Goal: Transaction & Acquisition: Obtain resource

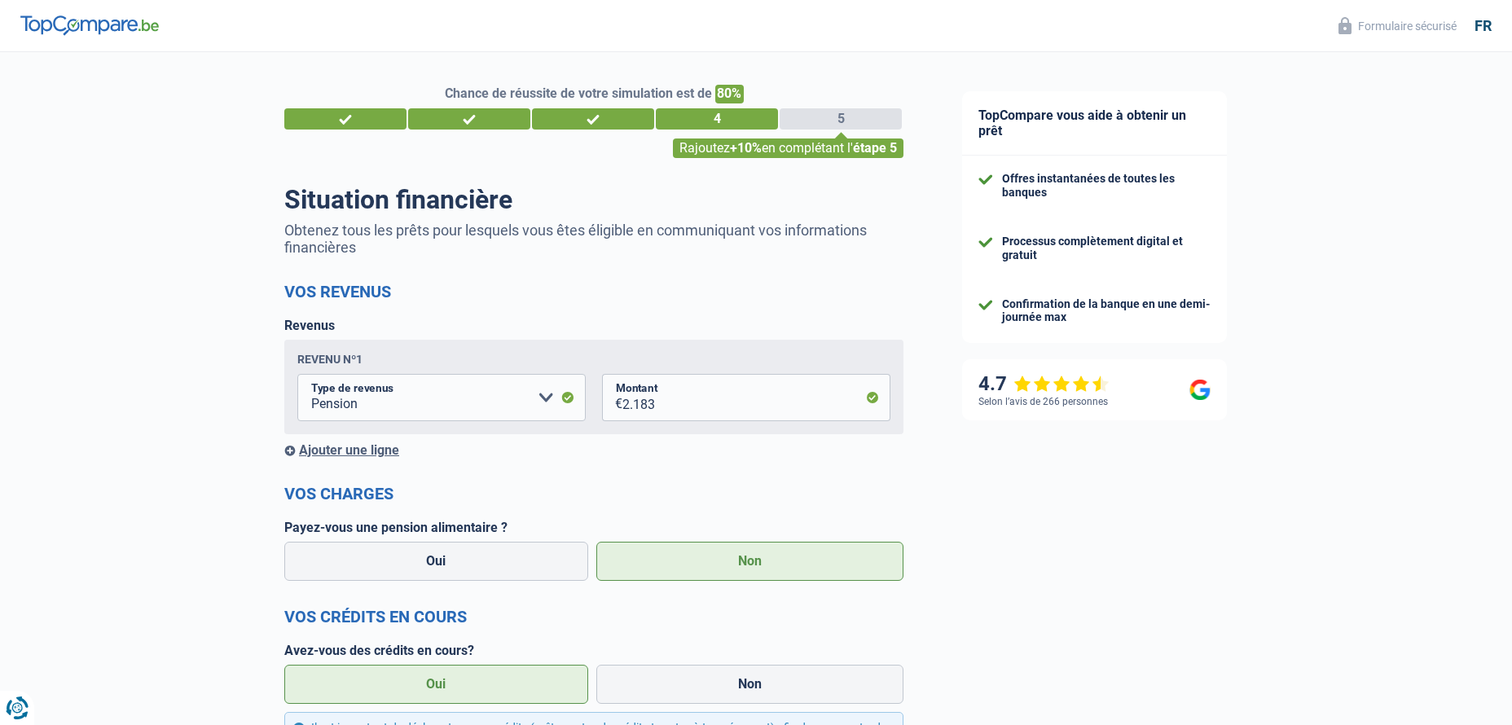
select select "pension"
select select "renovationLoan"
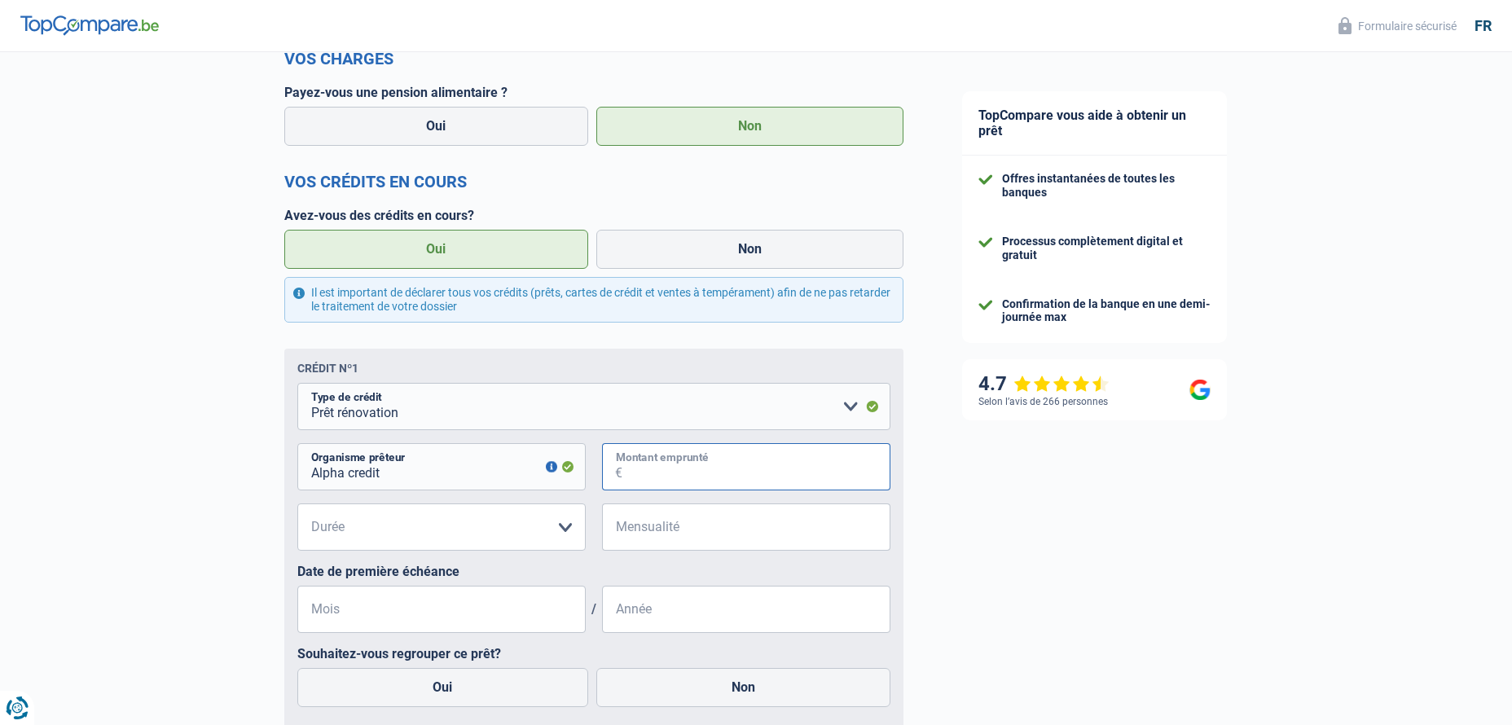
click at [625, 467] on input "Montant emprunté" at bounding box center [757, 466] width 268 height 47
type input "29.760"
click at [563, 530] on select "12 mois 18 mois 24 mois 30 mois 36 mois 42 mois 48 mois 60 mois 72 mois 84 mois…" at bounding box center [441, 527] width 288 height 47
select select "120"
click at [297, 506] on select "12 mois 18 mois 24 mois 30 mois 36 mois 42 mois 48 mois 60 mois 72 mois 84 mois…" at bounding box center [441, 527] width 288 height 47
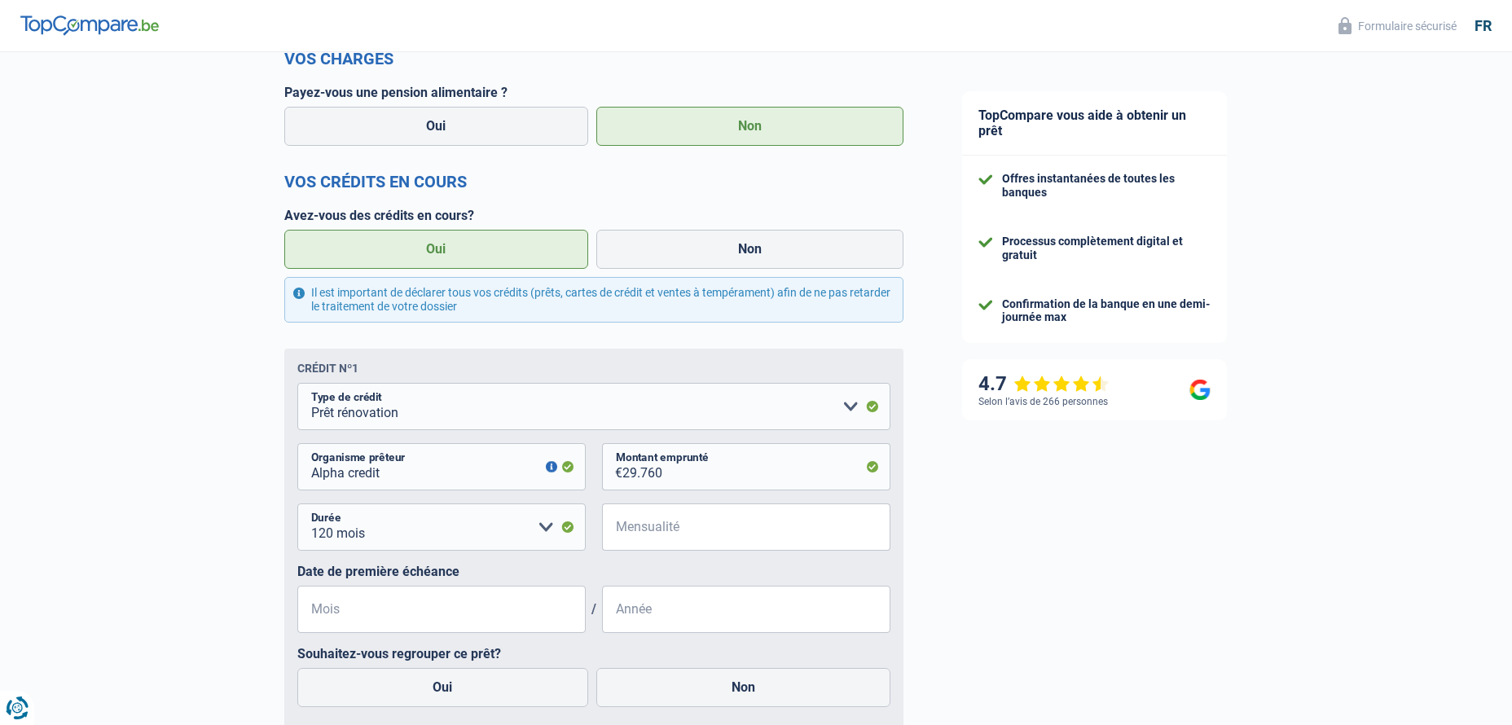
click at [618, 528] on span "€" at bounding box center [612, 527] width 20 height 47
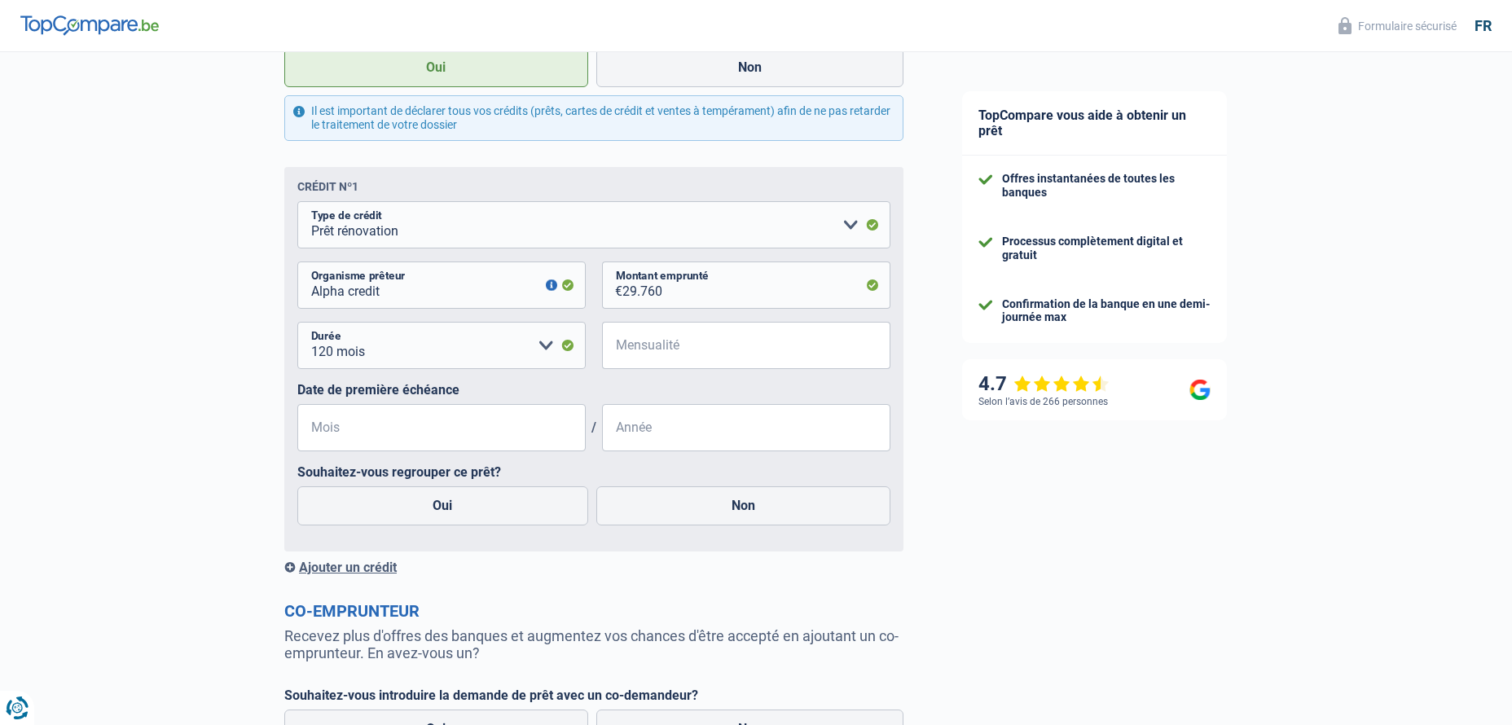
scroll to position [653, 0]
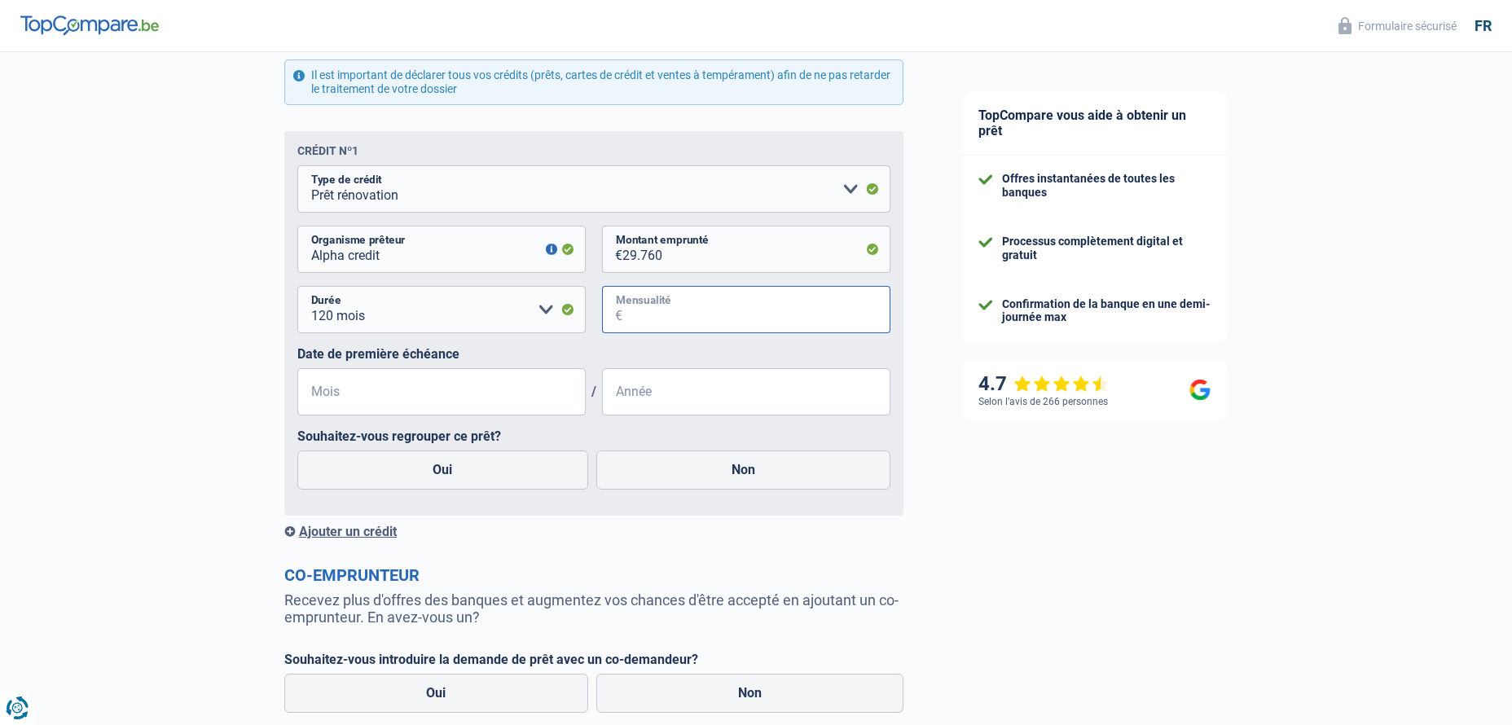
click at [623, 310] on input "Mensualité" at bounding box center [757, 309] width 268 height 47
type input "320"
click at [311, 394] on input "Mois" at bounding box center [441, 391] width 288 height 47
type input "11"
type input "2023"
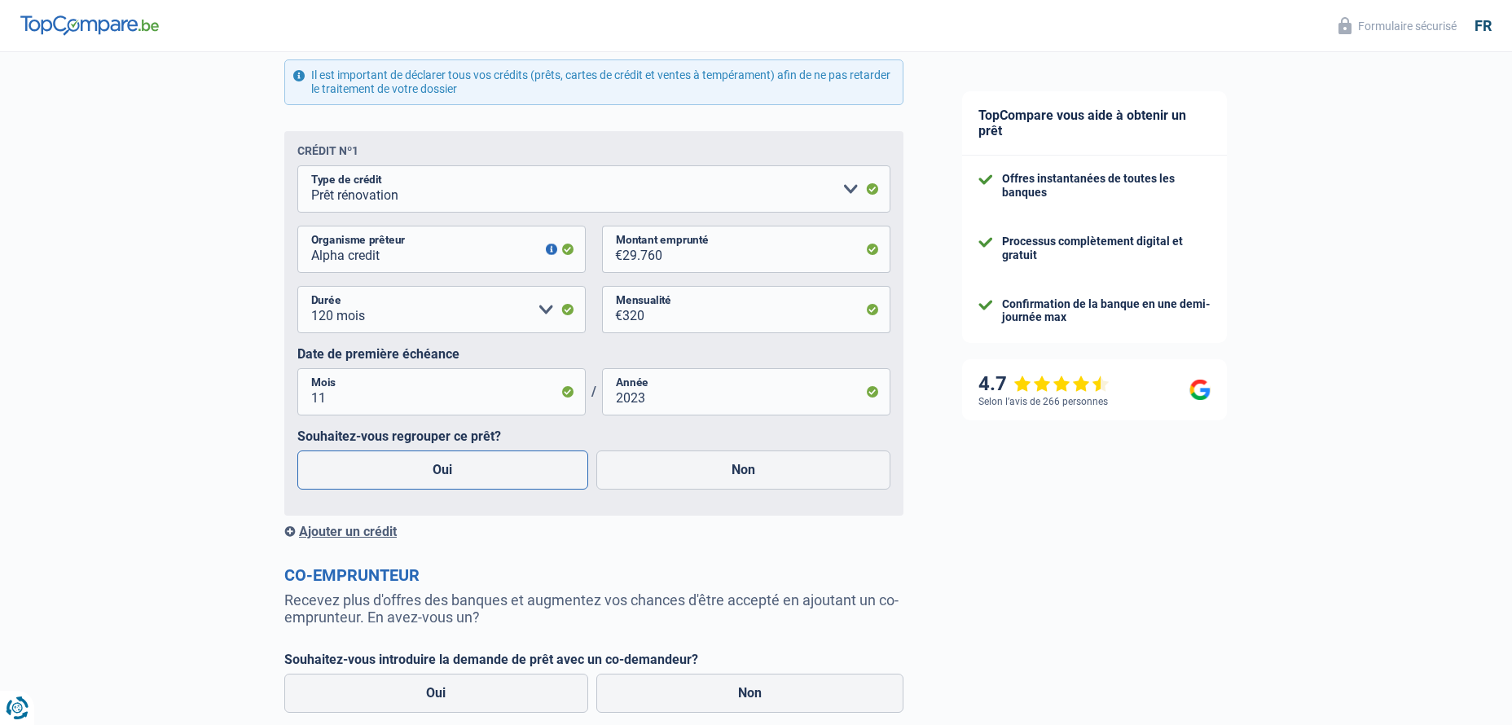
click at [397, 472] on label "Oui" at bounding box center [442, 470] width 291 height 39
click at [397, 472] on input "Oui" at bounding box center [442, 470] width 291 height 39
radio input "true"
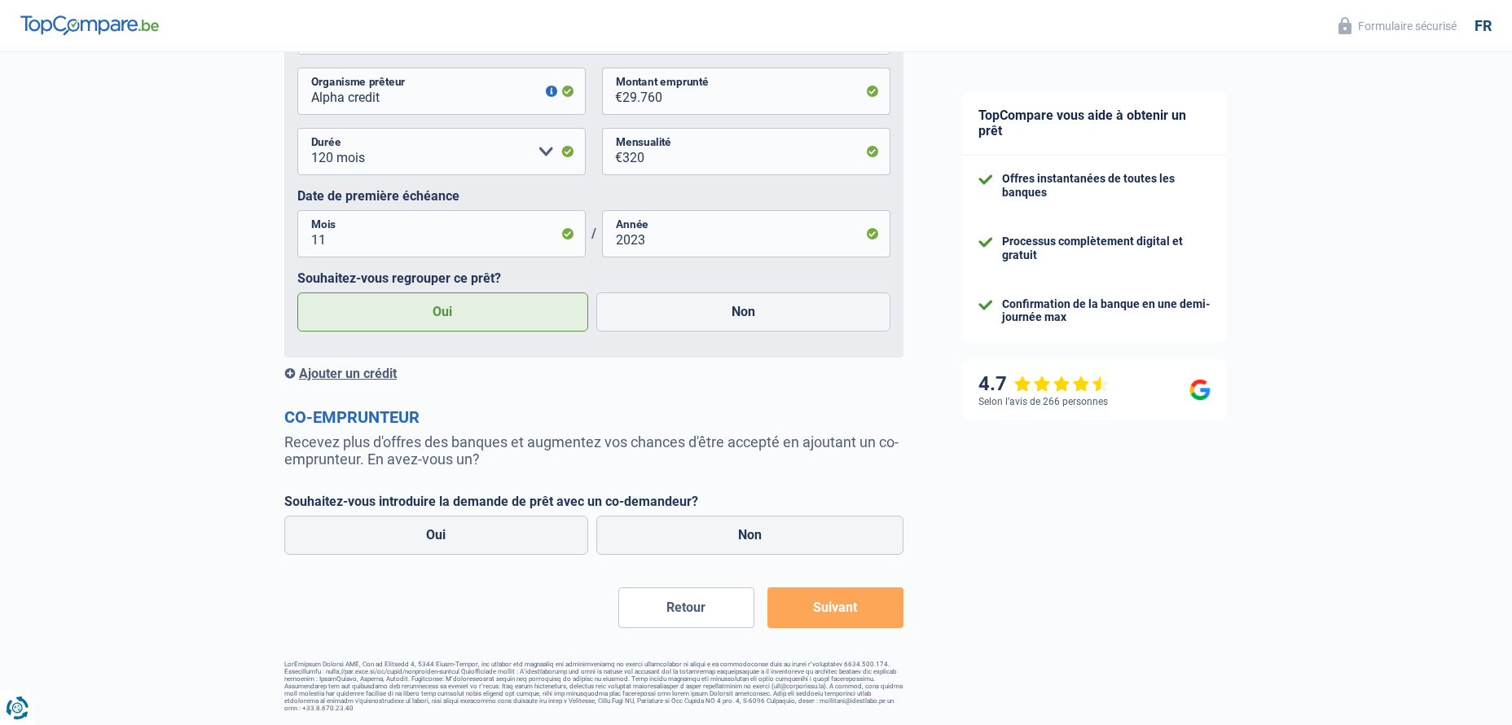
scroll to position [813, 0]
click at [653, 538] on label "Non" at bounding box center [750, 535] width 308 height 39
click at [653, 538] on input "Non" at bounding box center [750, 535] width 308 height 39
radio input "true"
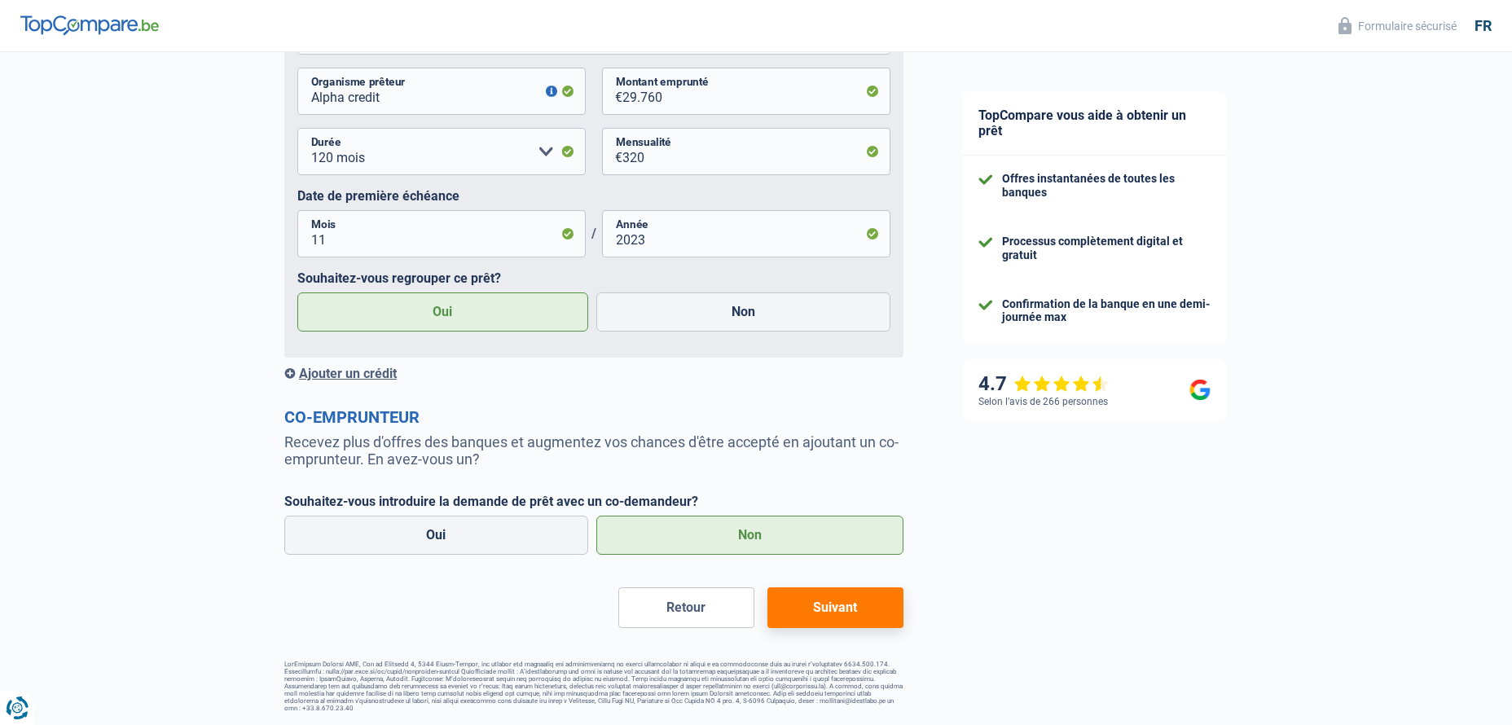
click at [827, 607] on button "Suivant" at bounding box center [836, 608] width 136 height 41
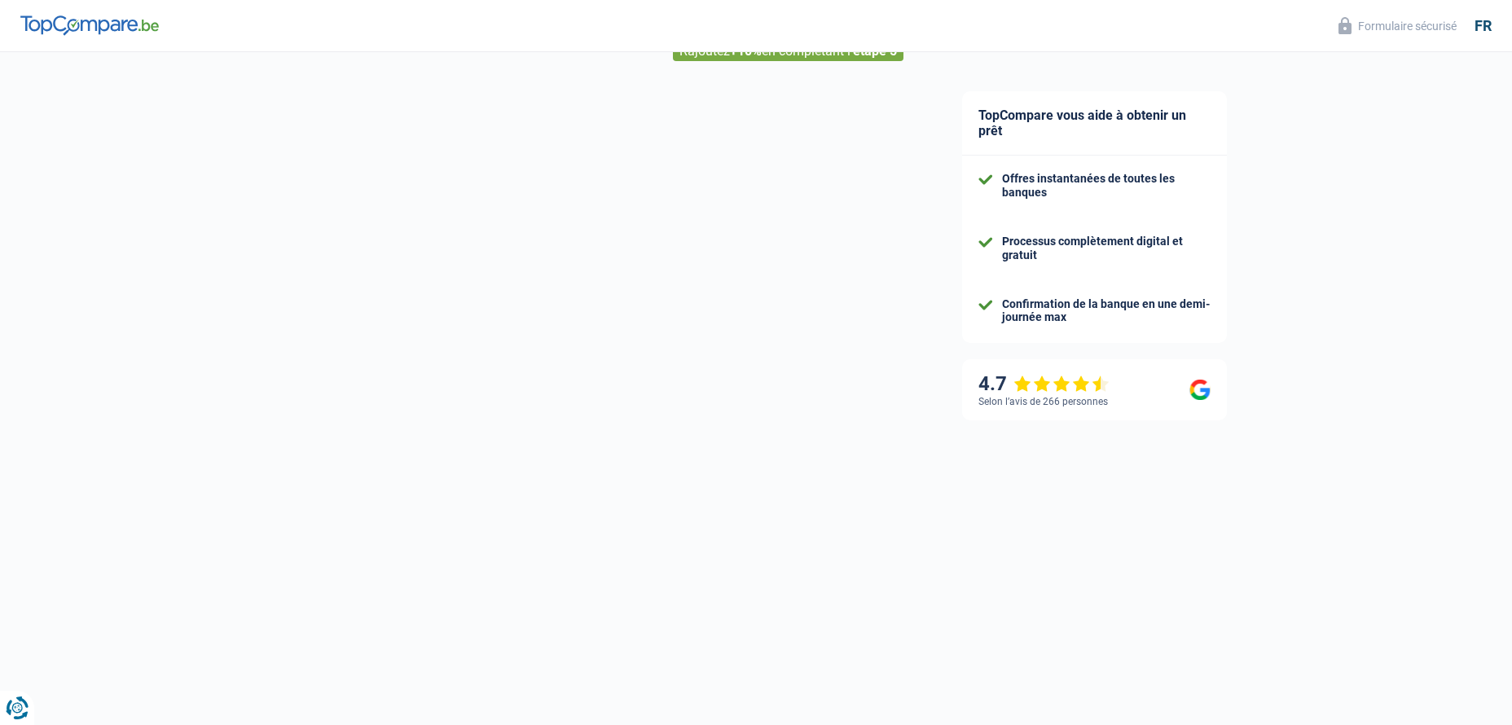
select select "refinancing"
select select "120"
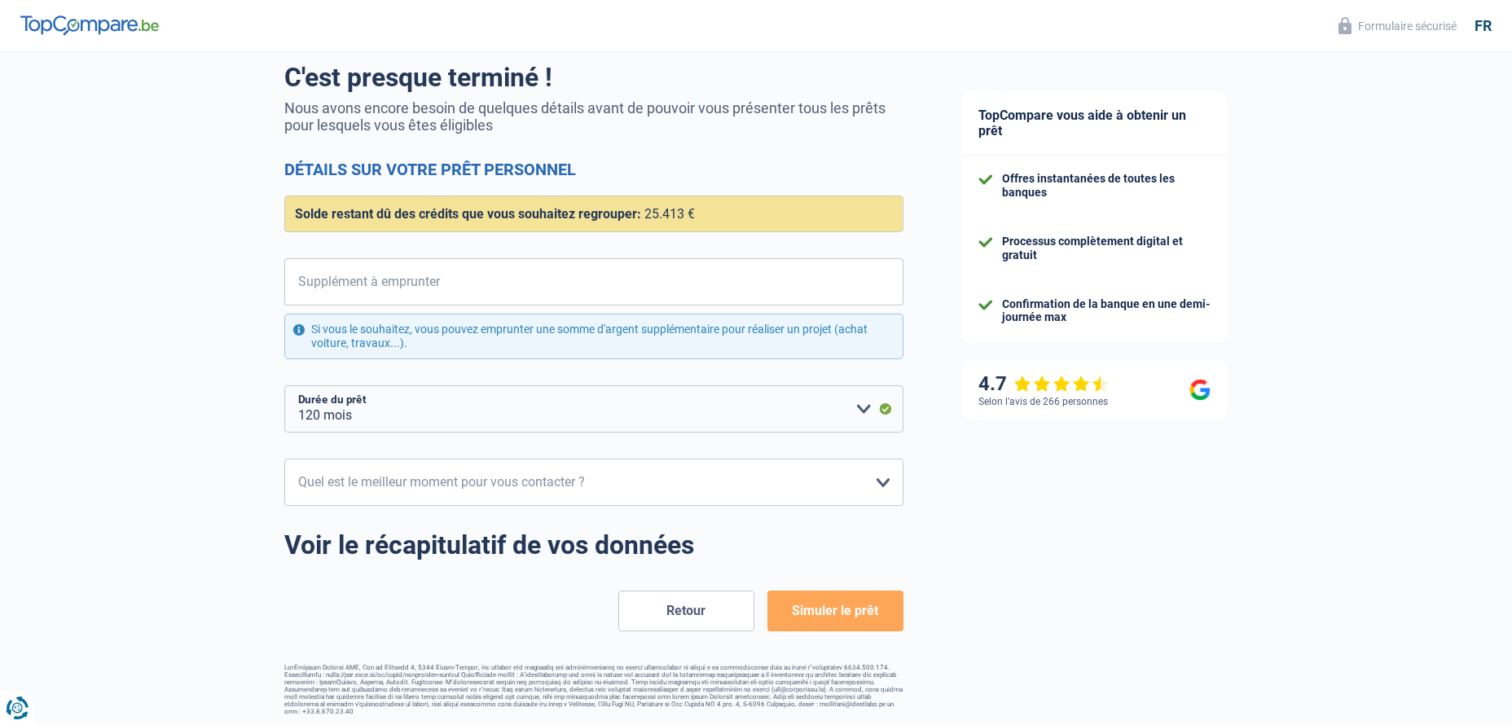
scroll to position [125, 0]
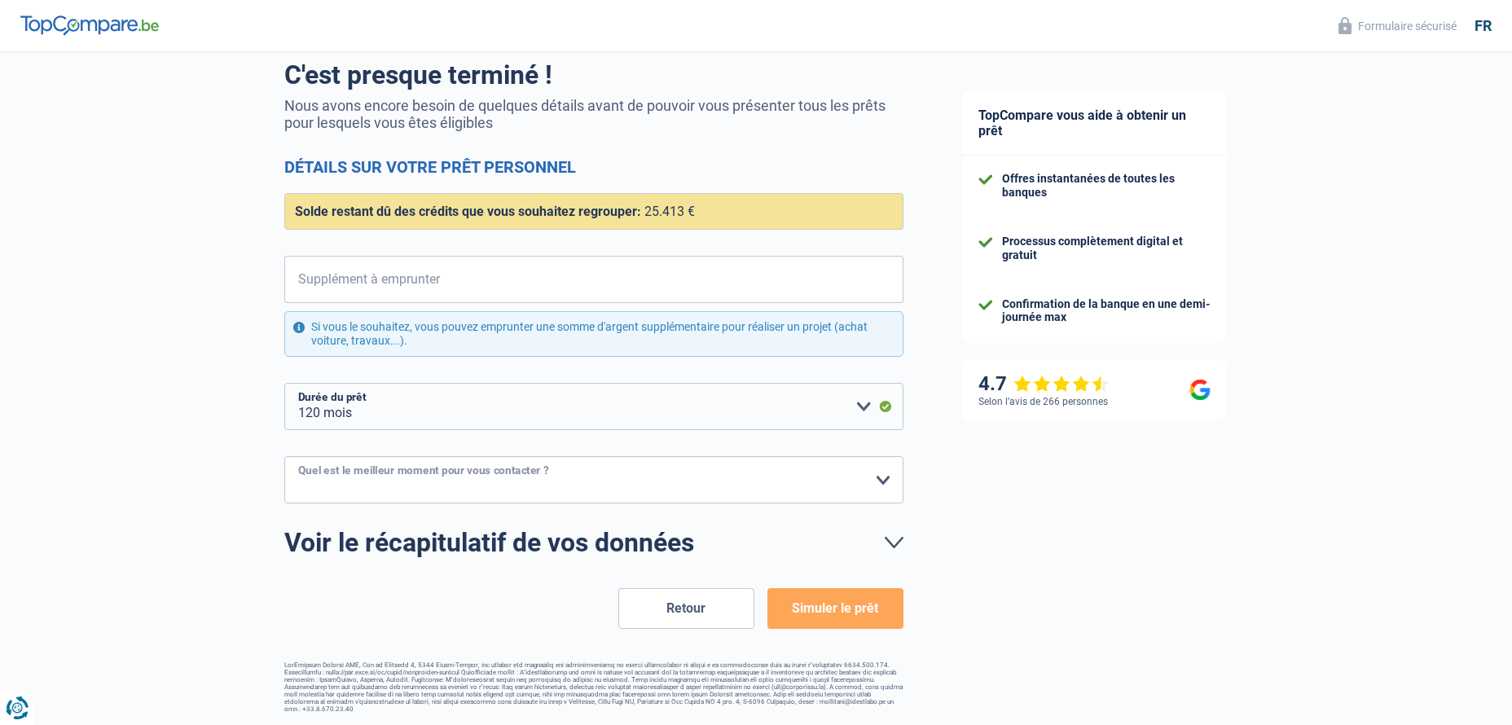
click at [879, 481] on select "10h-12h 12h-14h 14h-16h 16h-18h Veuillez sélectionner une option" at bounding box center [593, 479] width 619 height 47
select select "14-16"
click at [284, 457] on select "10h-12h 12h-14h 14h-16h 16h-18h Veuillez sélectionner une option" at bounding box center [593, 479] width 619 height 47
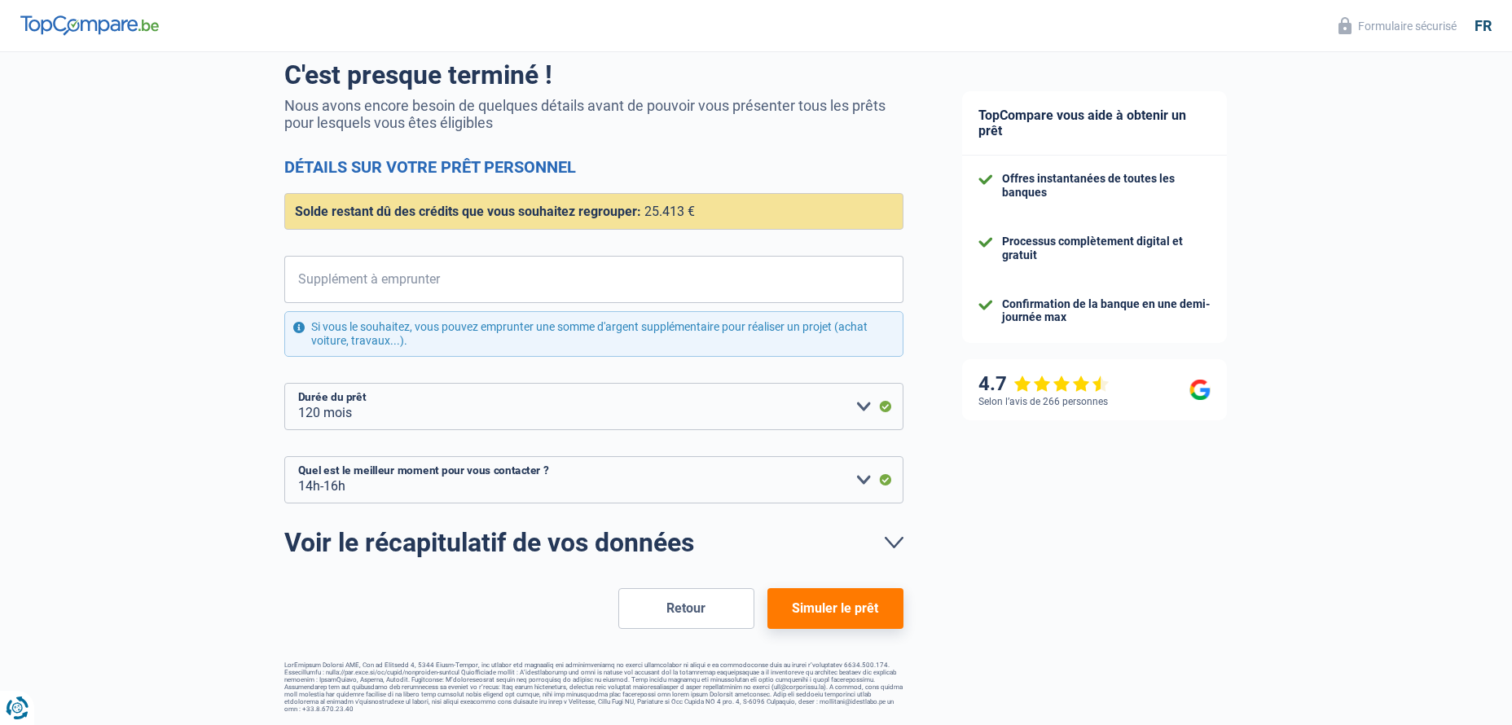
click at [828, 607] on button "Simuler le prêt" at bounding box center [836, 608] width 136 height 41
